Goal: Browse casually

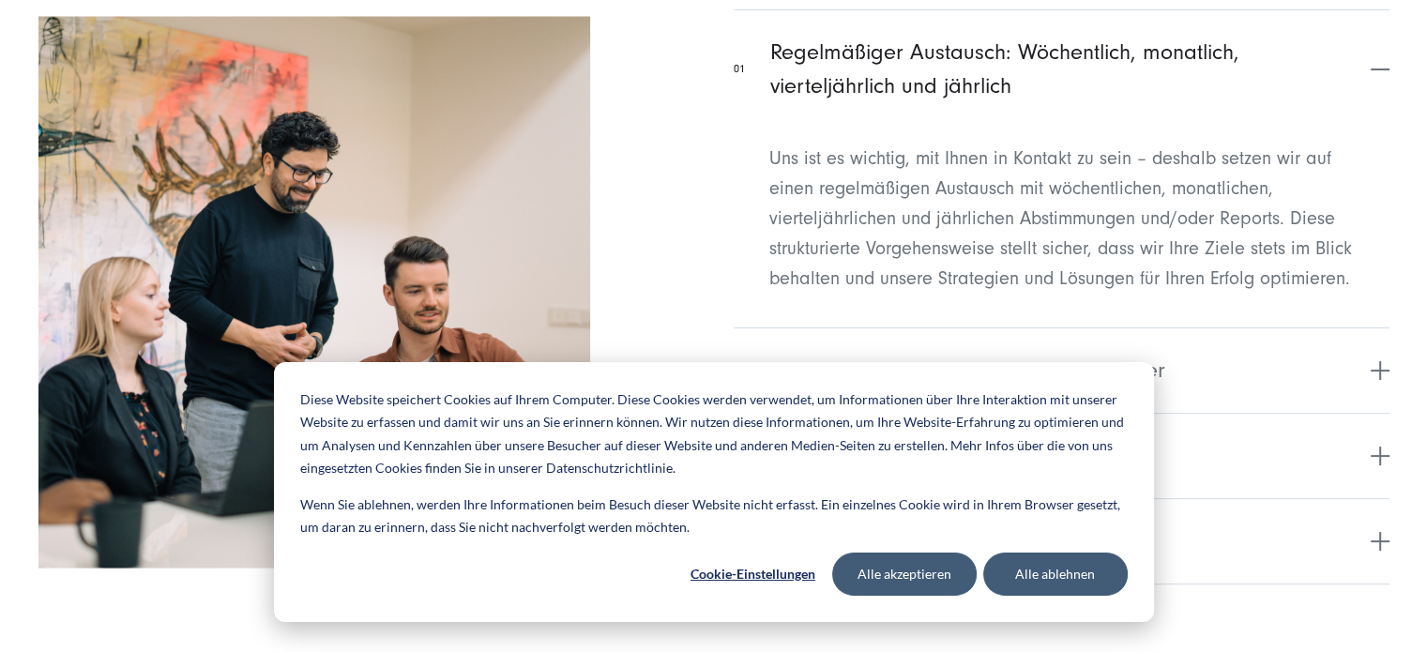
scroll to position [7485, 0]
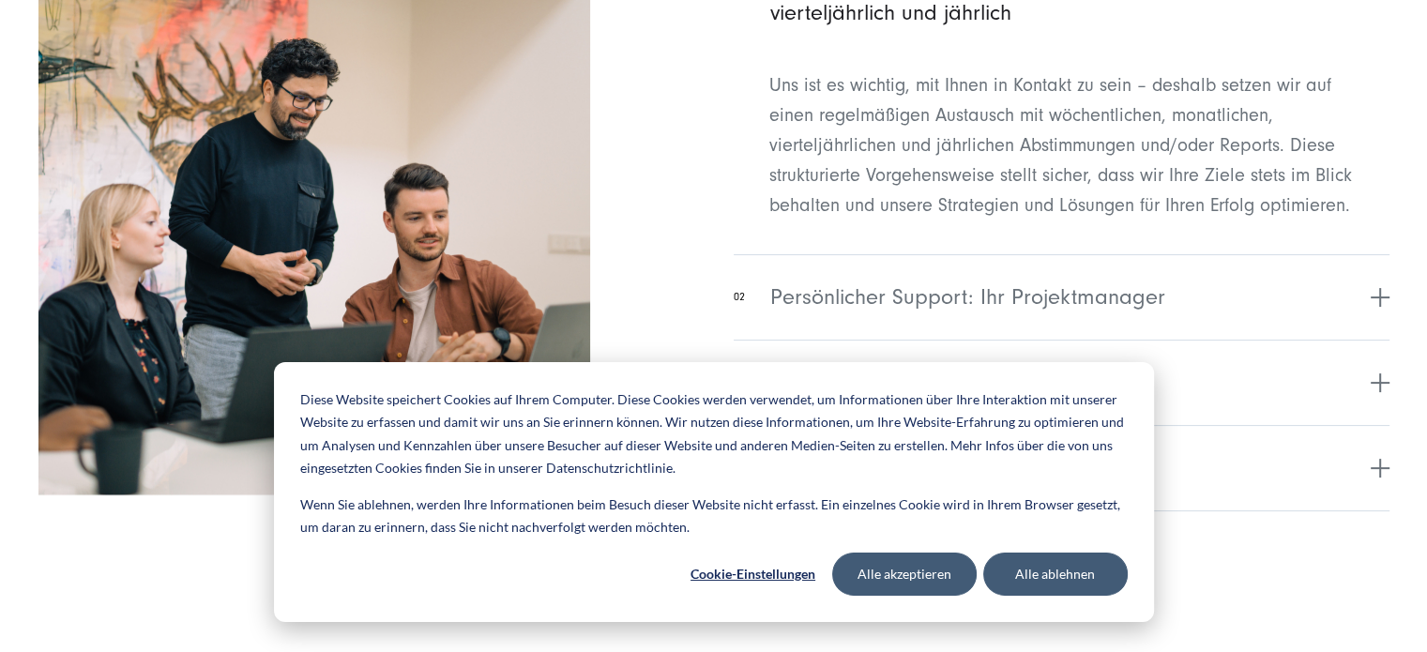
click at [1426, 331] on html "Diese Website speichert Cookies auf Ihrem Computer. Diese Cookies werden verwen…" at bounding box center [713, 66] width 1427 height 15103
click at [1043, 569] on button "Alle ablehnen" at bounding box center [1055, 573] width 144 height 43
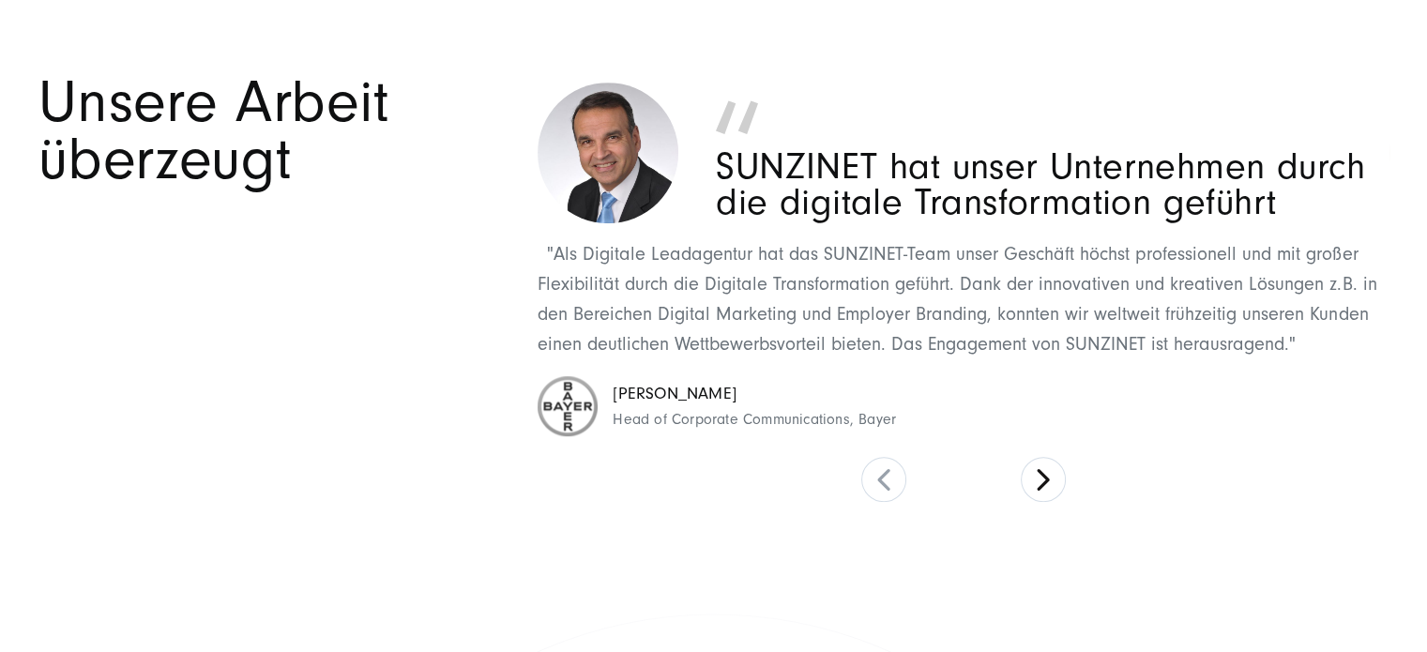
scroll to position [8167, 0]
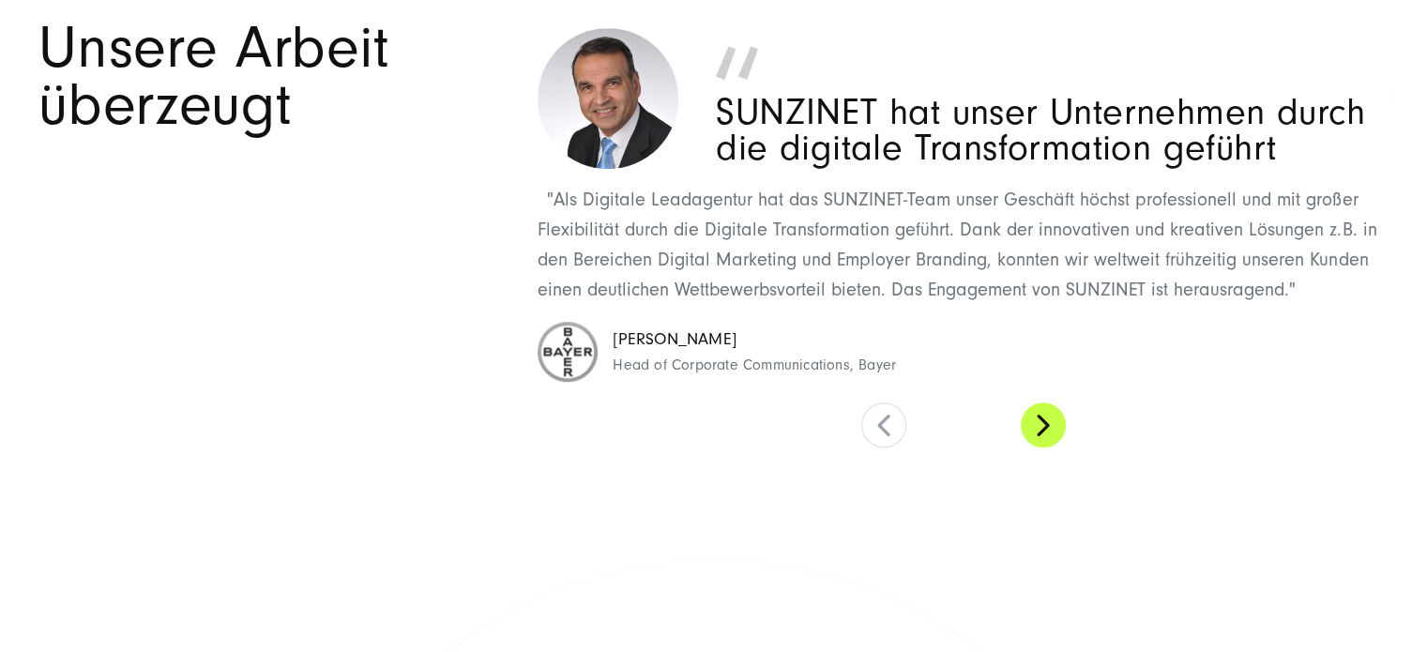
click at [1045, 425] on button at bounding box center [1042, 424] width 45 height 45
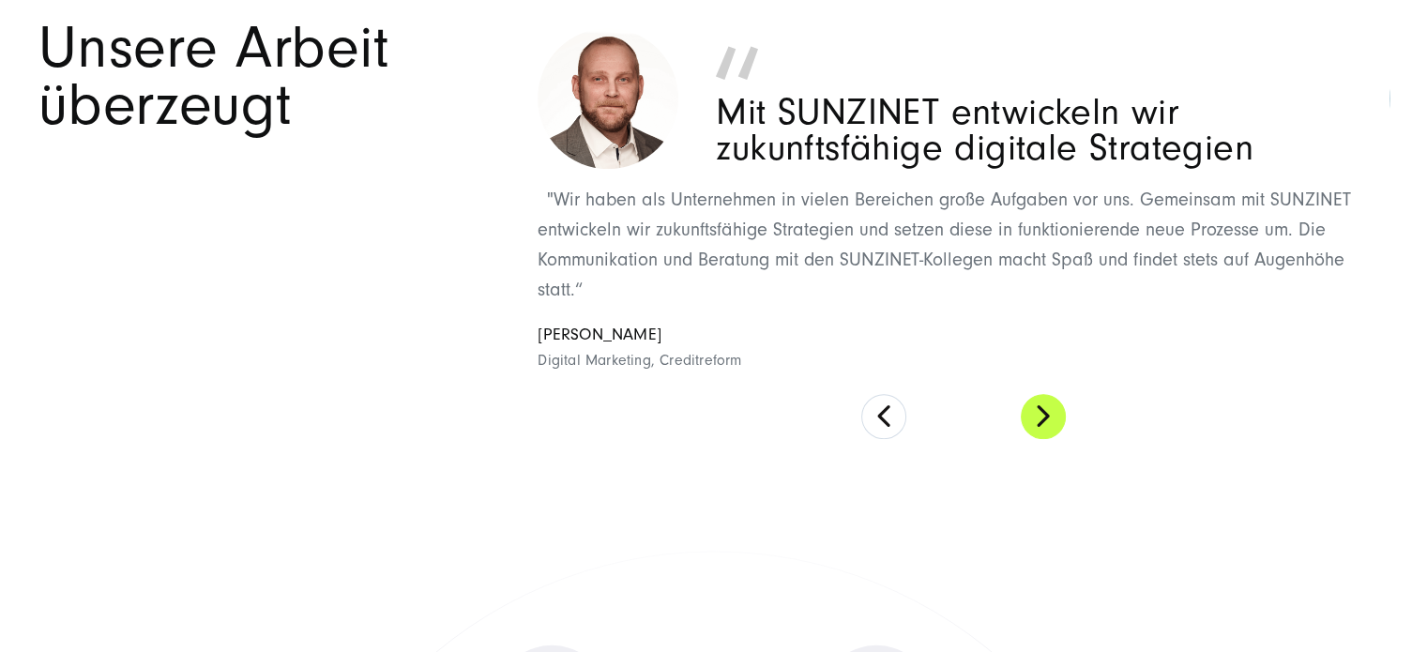
click at [1045, 425] on button at bounding box center [1042, 416] width 45 height 45
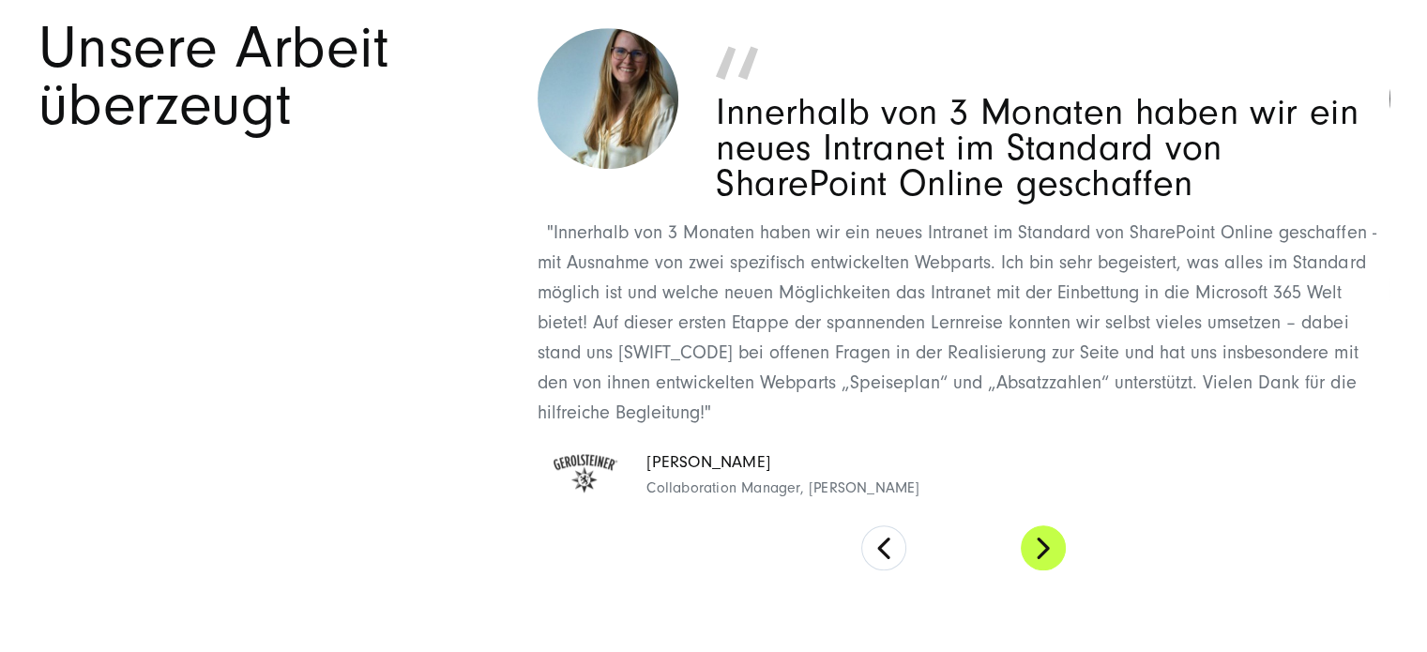
click at [1028, 547] on button at bounding box center [1042, 547] width 45 height 45
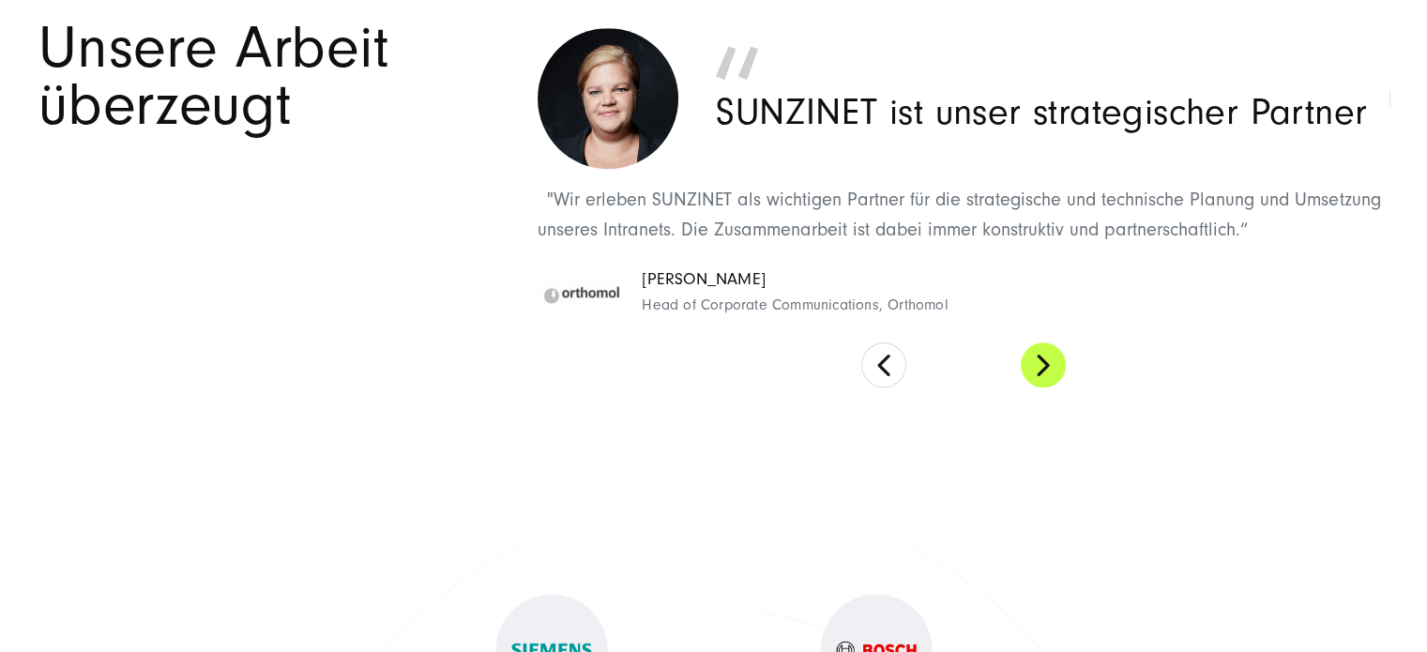
click at [1040, 362] on button at bounding box center [1042, 364] width 45 height 45
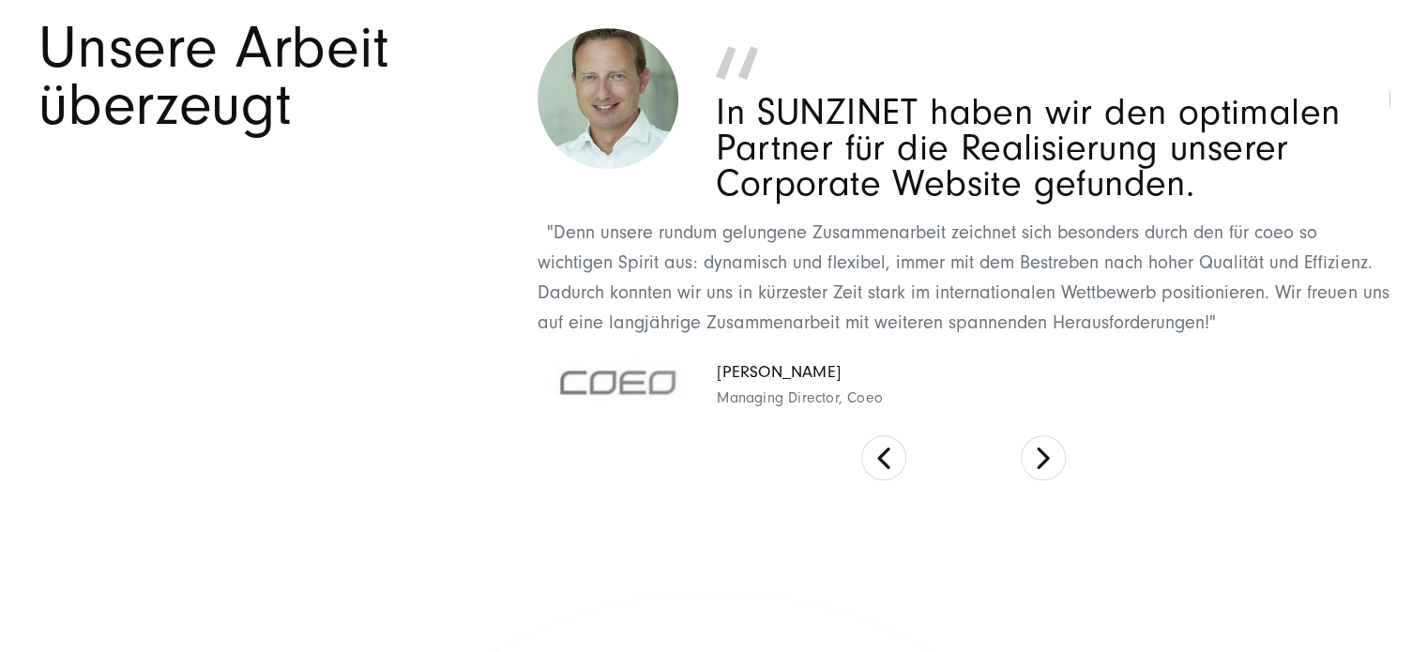
click at [1051, 478] on div "SUNZINET hat unser Unternehmen durch die digitale Transformation geführt "Als D…" at bounding box center [962, 250] width 851 height 461
click at [1047, 460] on button at bounding box center [1042, 457] width 45 height 45
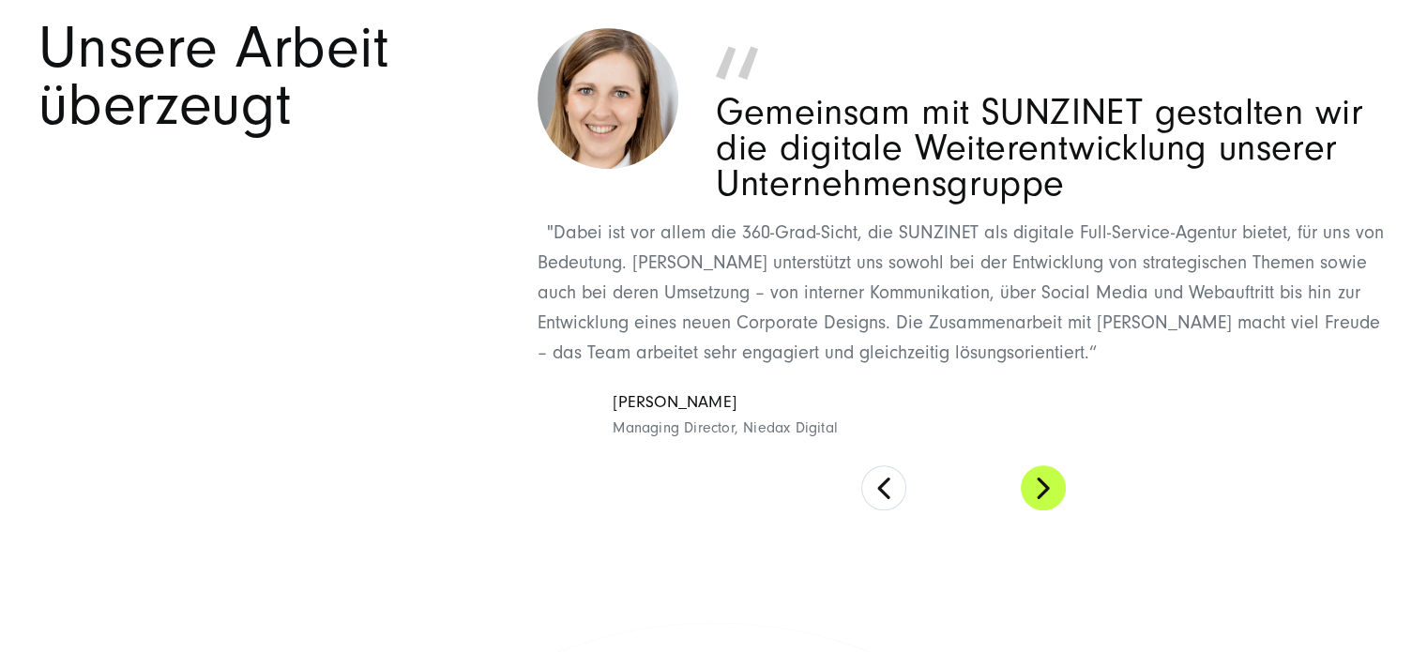
click at [1047, 460] on div "SUNZINET hat unser Unternehmen durch die digitale Transformation geführt "Als D…" at bounding box center [962, 265] width 851 height 491
click at [1047, 468] on button at bounding box center [1042, 487] width 45 height 45
